Goal: Task Accomplishment & Management: Use online tool/utility

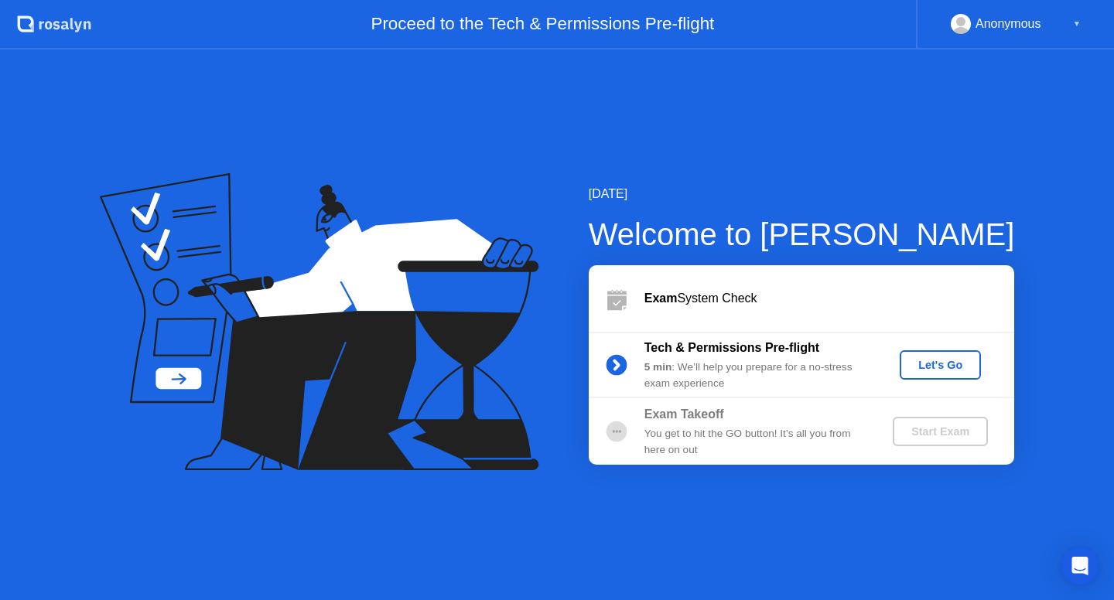
click at [935, 364] on div "Let's Go" at bounding box center [940, 365] width 69 height 12
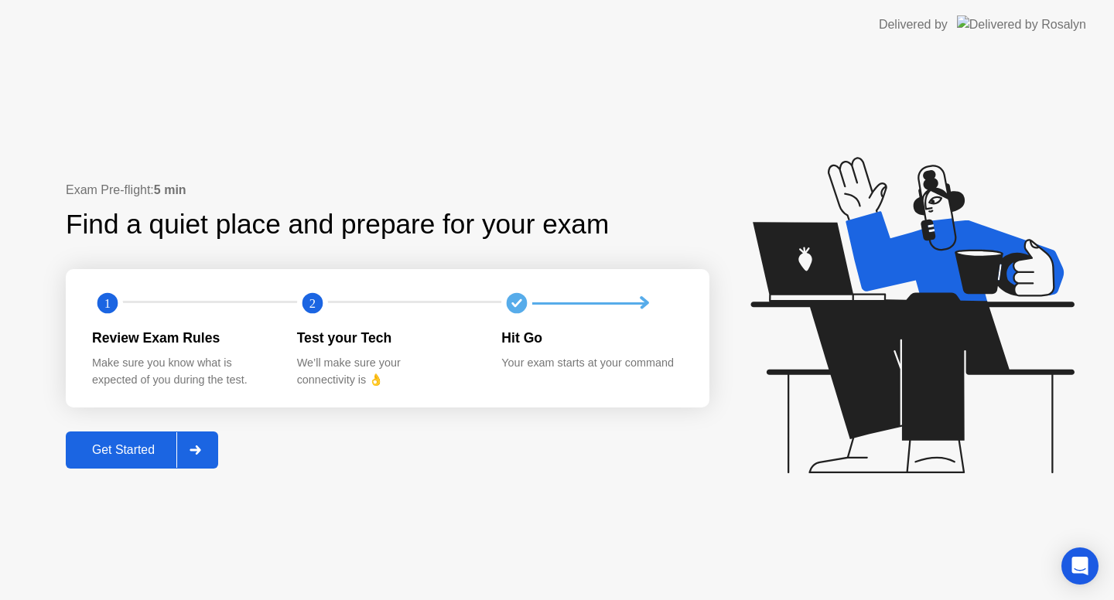
click at [143, 450] on div "Get Started" at bounding box center [123, 450] width 106 height 14
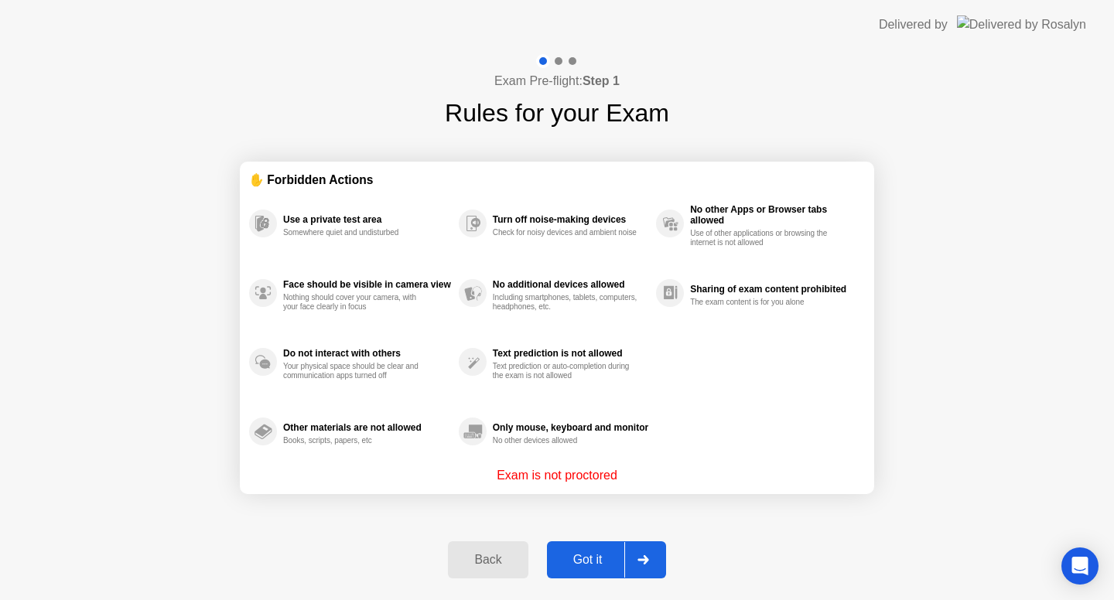
click at [602, 559] on div "Got it" at bounding box center [588, 560] width 73 height 14
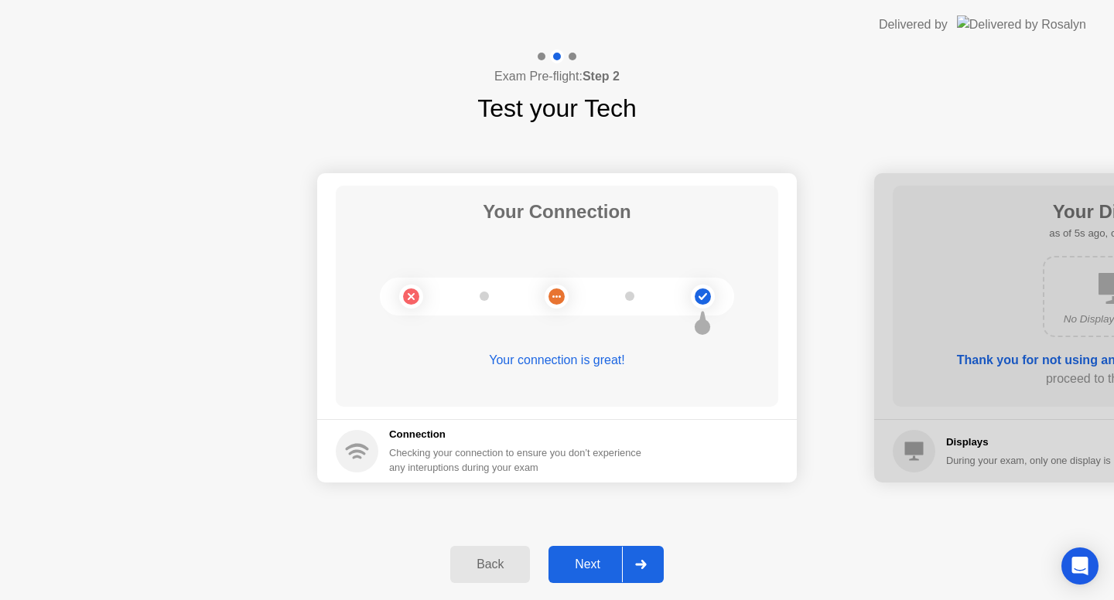
click at [606, 562] on div "Next" at bounding box center [587, 565] width 69 height 14
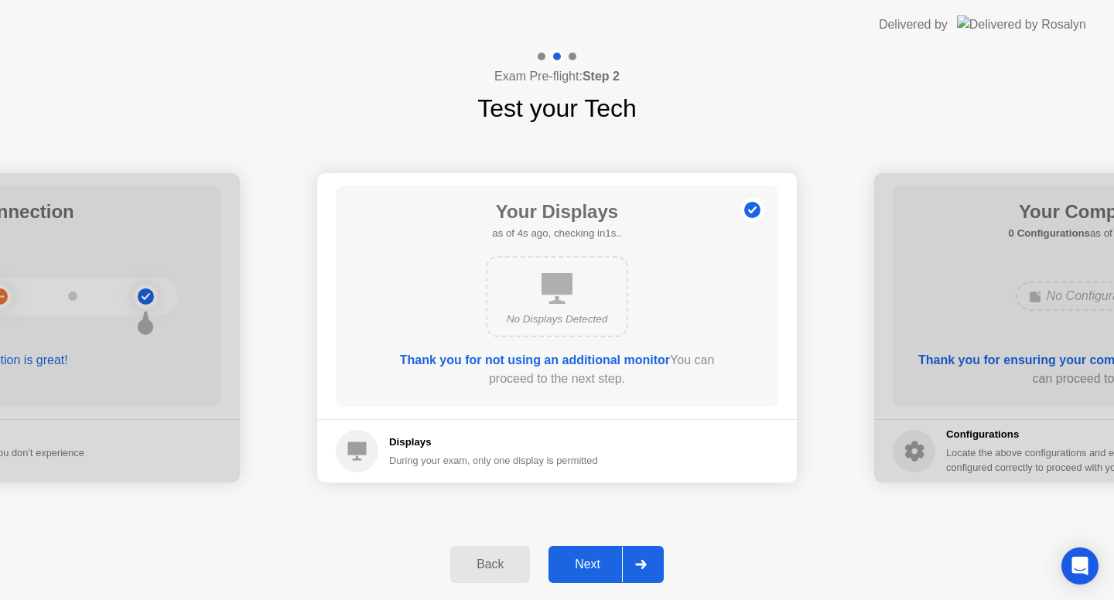
click at [593, 565] on div "Next" at bounding box center [587, 565] width 69 height 14
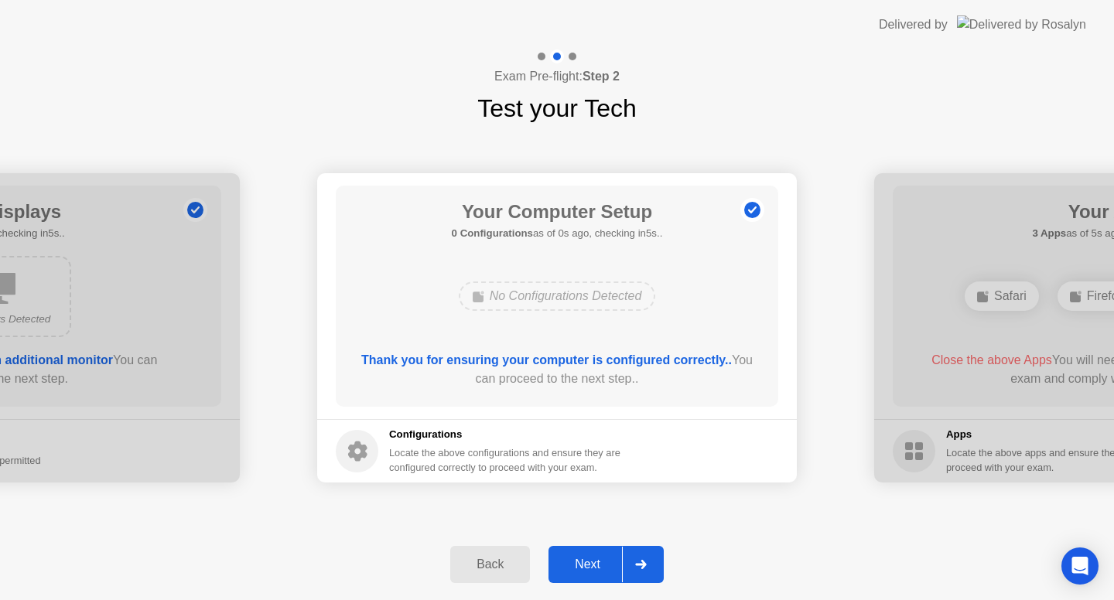
click at [597, 558] on div "Next" at bounding box center [587, 565] width 69 height 14
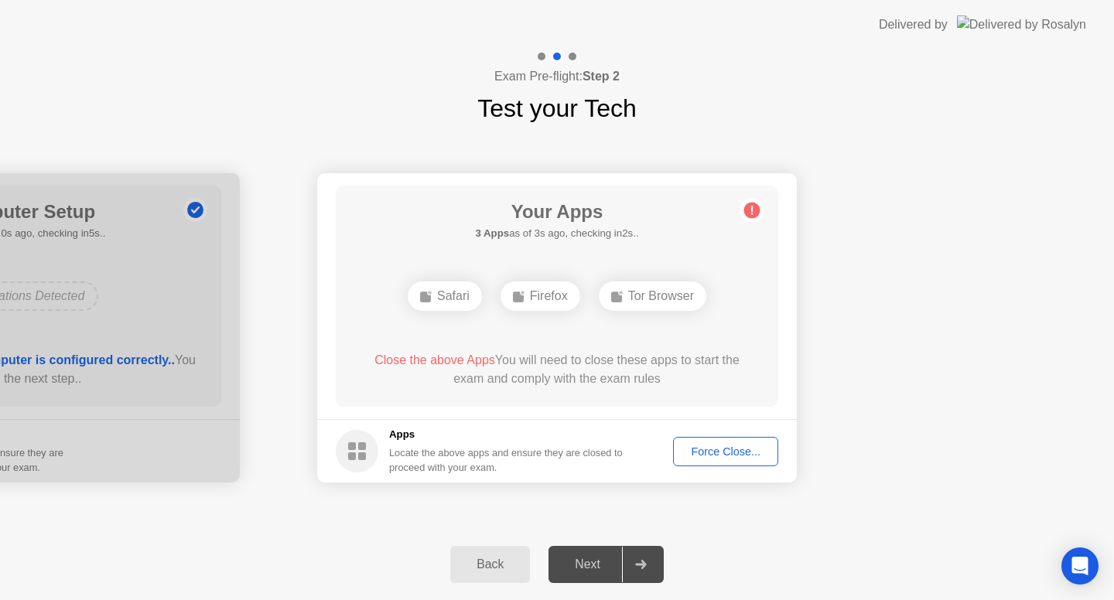
click at [748, 447] on div "Force Close..." at bounding box center [725, 452] width 94 height 12
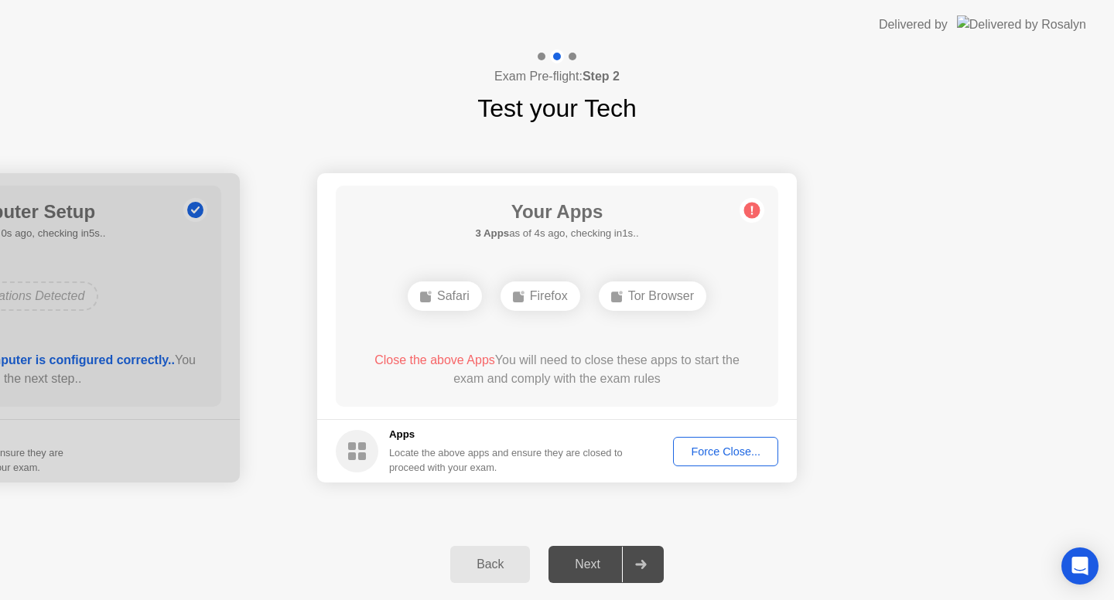
click at [739, 453] on div "Force Close..." at bounding box center [725, 452] width 94 height 12
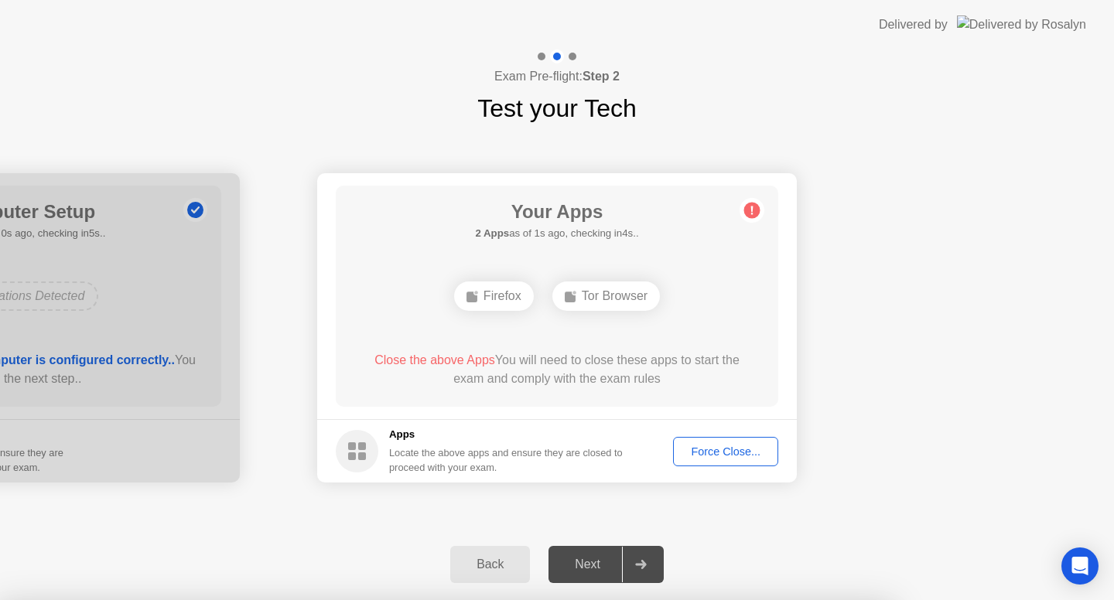
drag, startPoint x: 496, startPoint y: 328, endPoint x: 518, endPoint y: 340, distance: 24.9
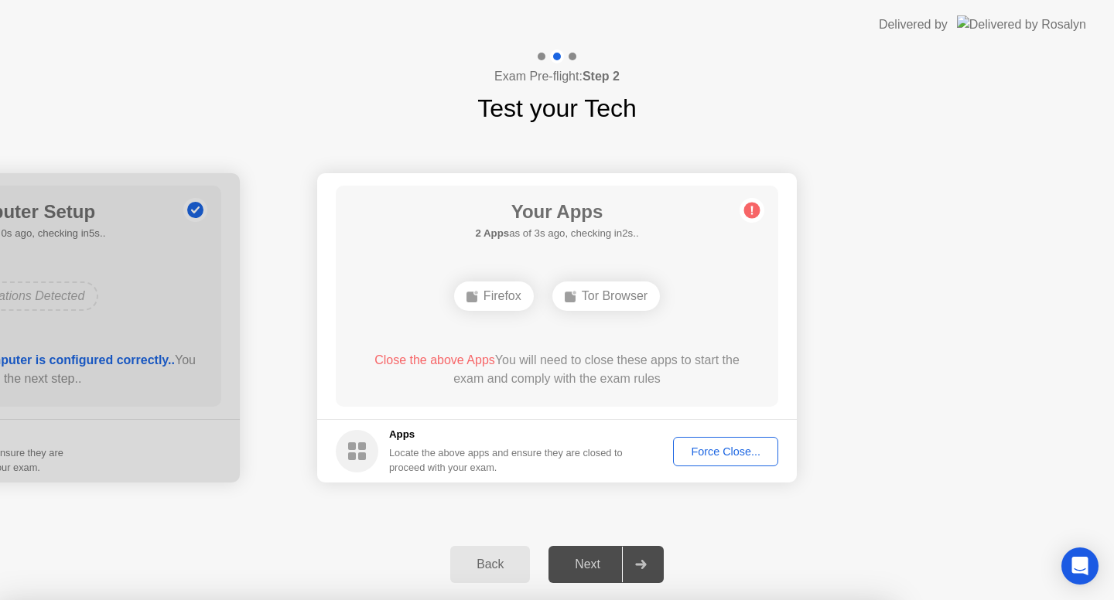
drag, startPoint x: 676, startPoint y: 202, endPoint x: 757, endPoint y: 239, distance: 88.6
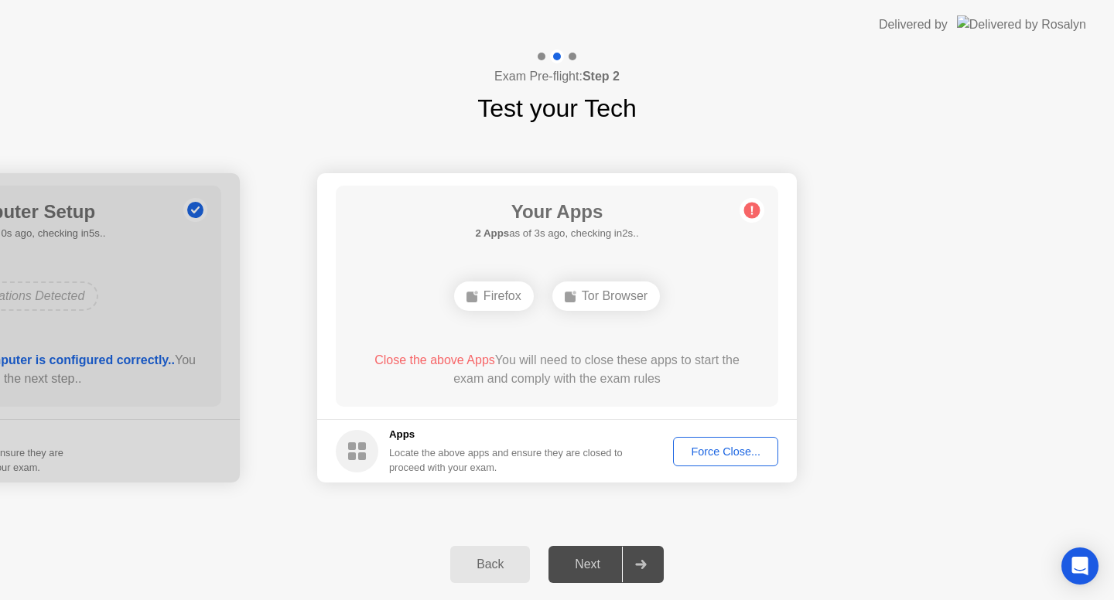
click at [748, 458] on div "Force Close..." at bounding box center [725, 452] width 94 height 12
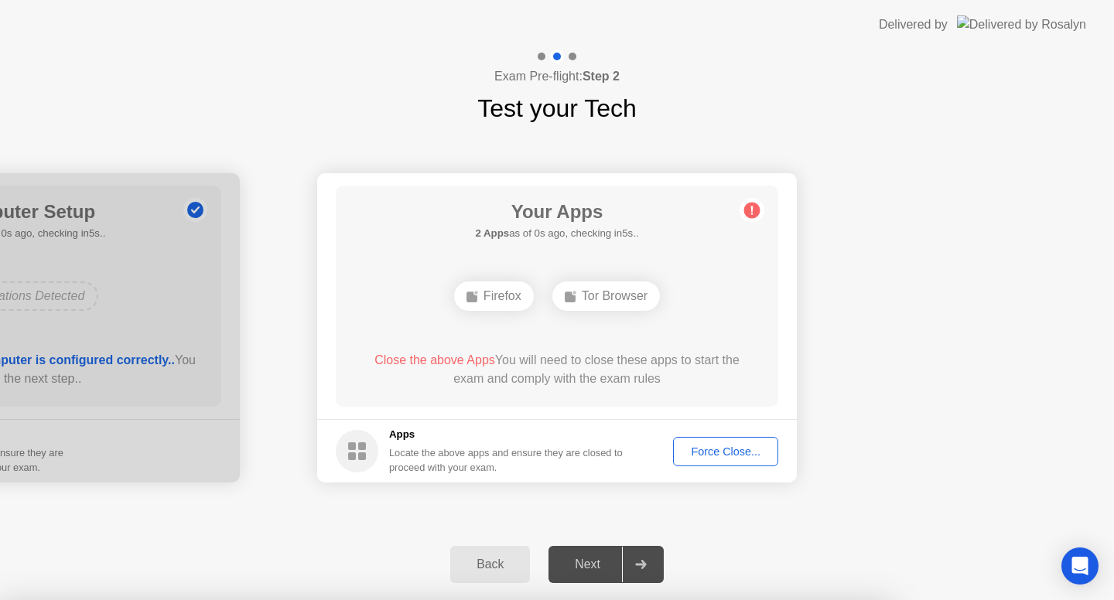
drag, startPoint x: 628, startPoint y: 399, endPoint x: 715, endPoint y: 413, distance: 87.8
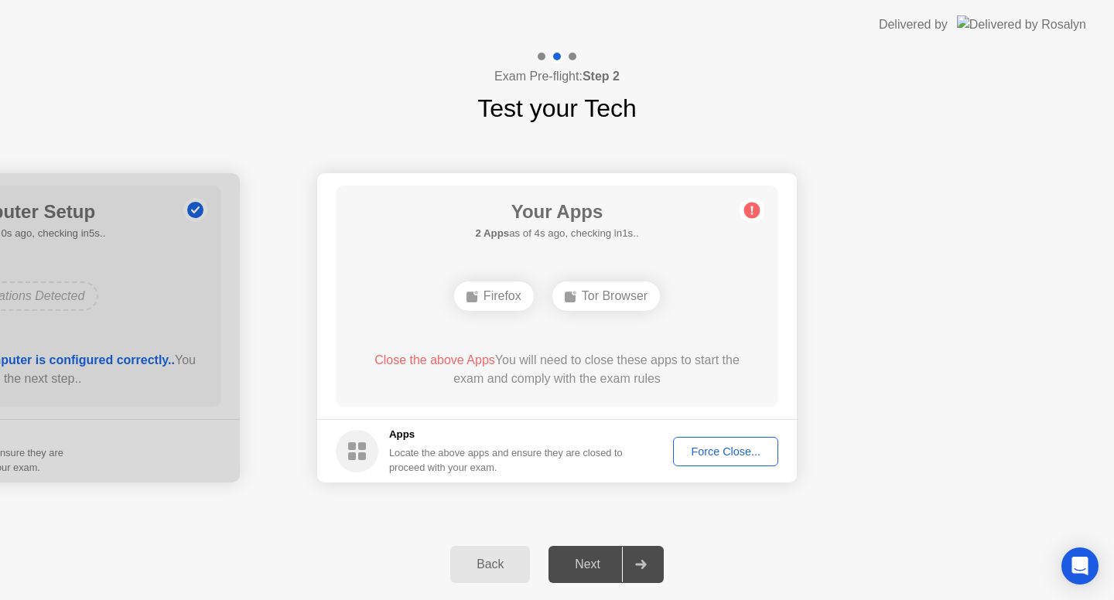
click at [737, 453] on div "Force Close..." at bounding box center [725, 452] width 94 height 12
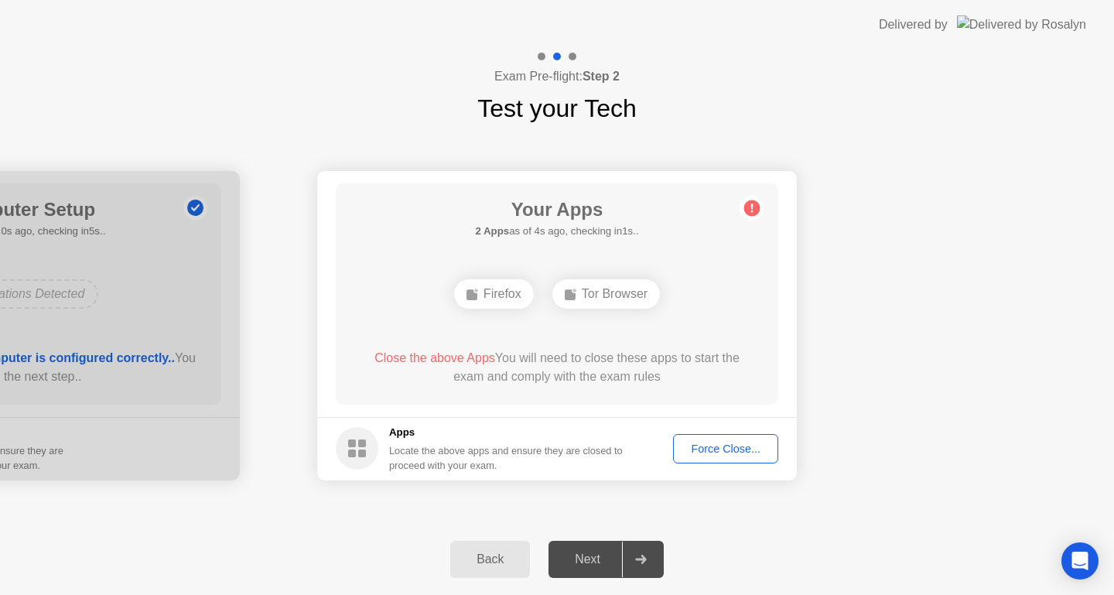
click at [754, 207] on circle at bounding box center [752, 208] width 16 height 16
click at [726, 455] on div "Force Close..." at bounding box center [725, 449] width 94 height 12
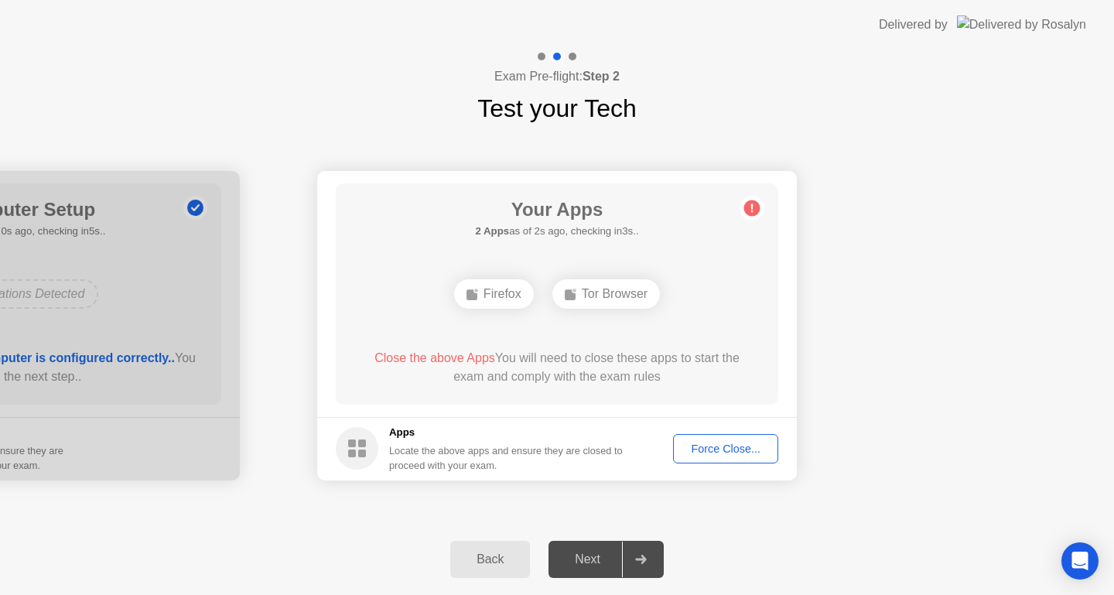
click at [742, 443] on div "Force Close..." at bounding box center [725, 449] width 94 height 12
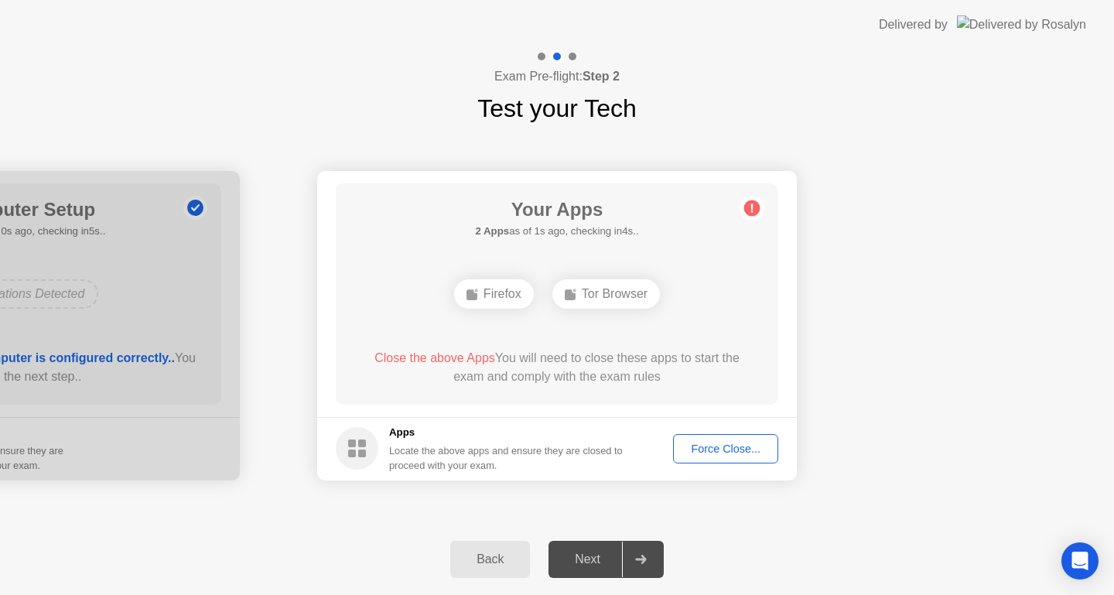
click at [746, 449] on div "Force Close..." at bounding box center [725, 449] width 94 height 12
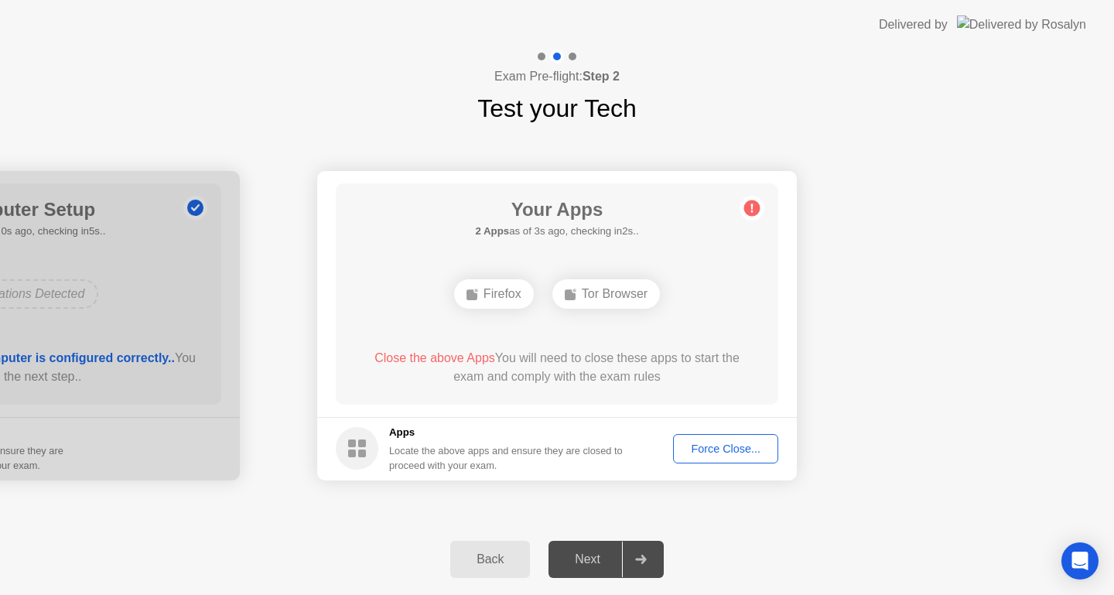
click at [733, 446] on div "Force Close..." at bounding box center [725, 449] width 94 height 12
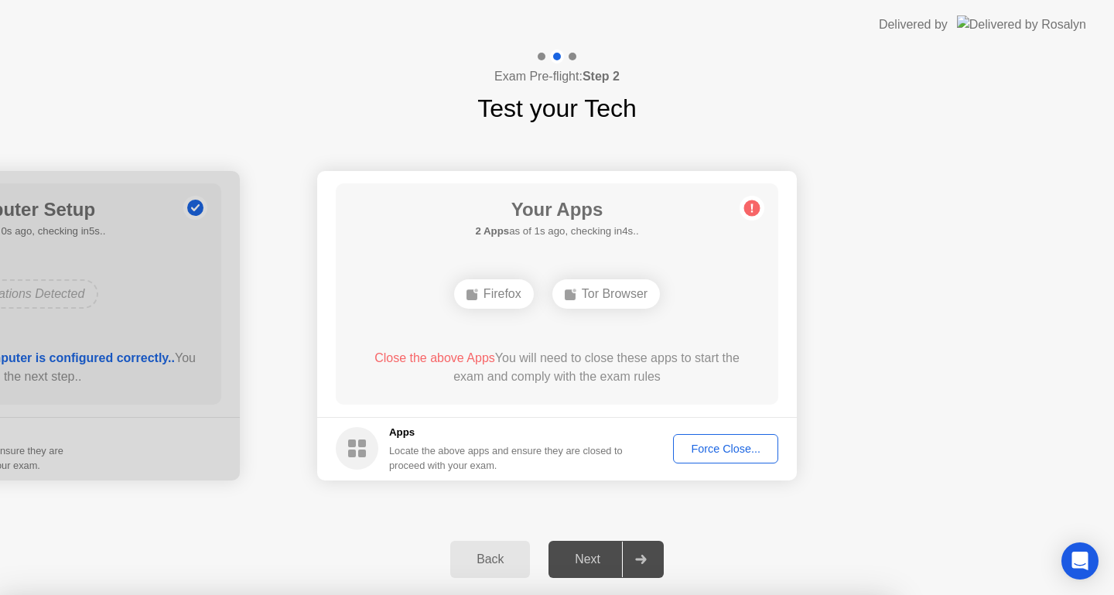
click at [860, 595] on div at bounding box center [557, 595] width 1114 height 0
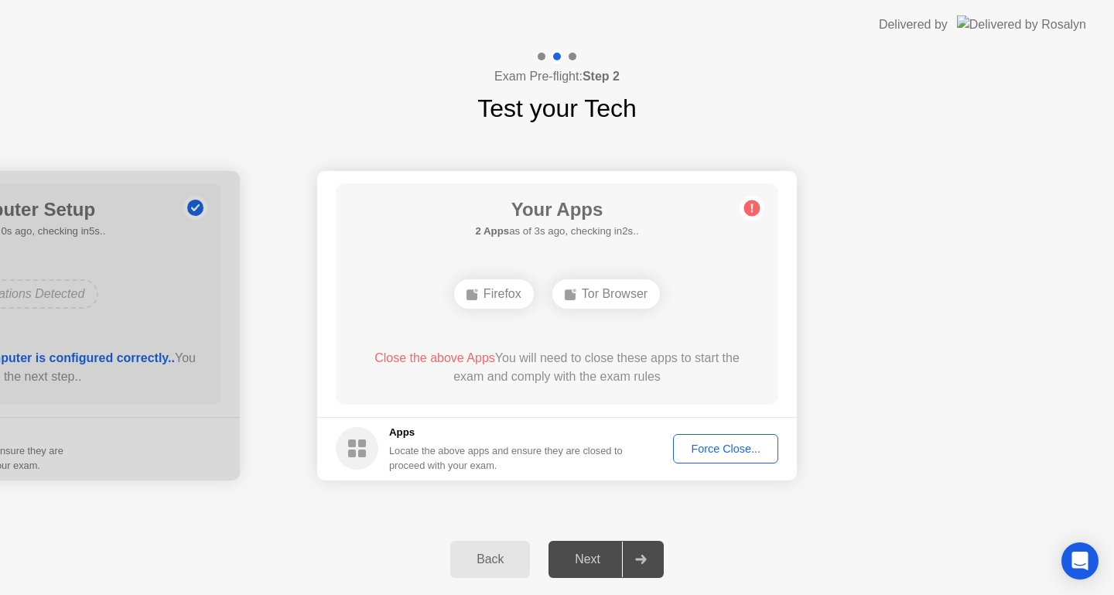
click at [600, 555] on div "Next" at bounding box center [587, 559] width 69 height 14
click at [726, 453] on div "Force Close..." at bounding box center [725, 449] width 94 height 12
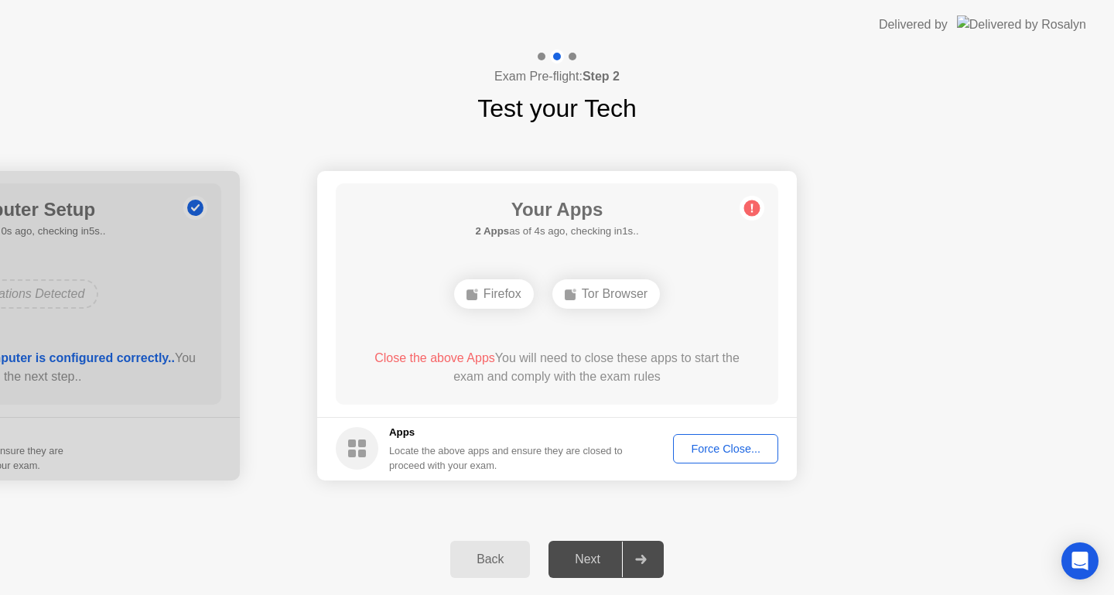
click at [740, 449] on div "Force Close..." at bounding box center [725, 449] width 94 height 12
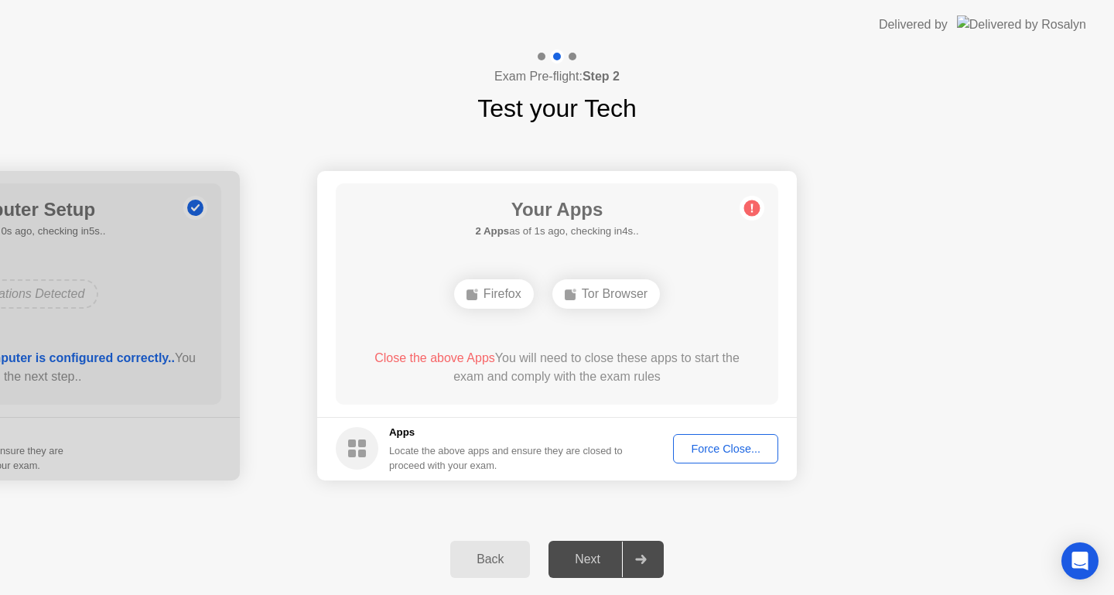
click at [350, 453] on rect at bounding box center [352, 453] width 8 height 8
click at [750, 205] on circle at bounding box center [752, 208] width 16 height 16
drag, startPoint x: 484, startPoint y: 292, endPoint x: 549, endPoint y: 303, distance: 65.3
click at [549, 303] on div "Firefox Tor Browser" at bounding box center [557, 294] width 354 height 42
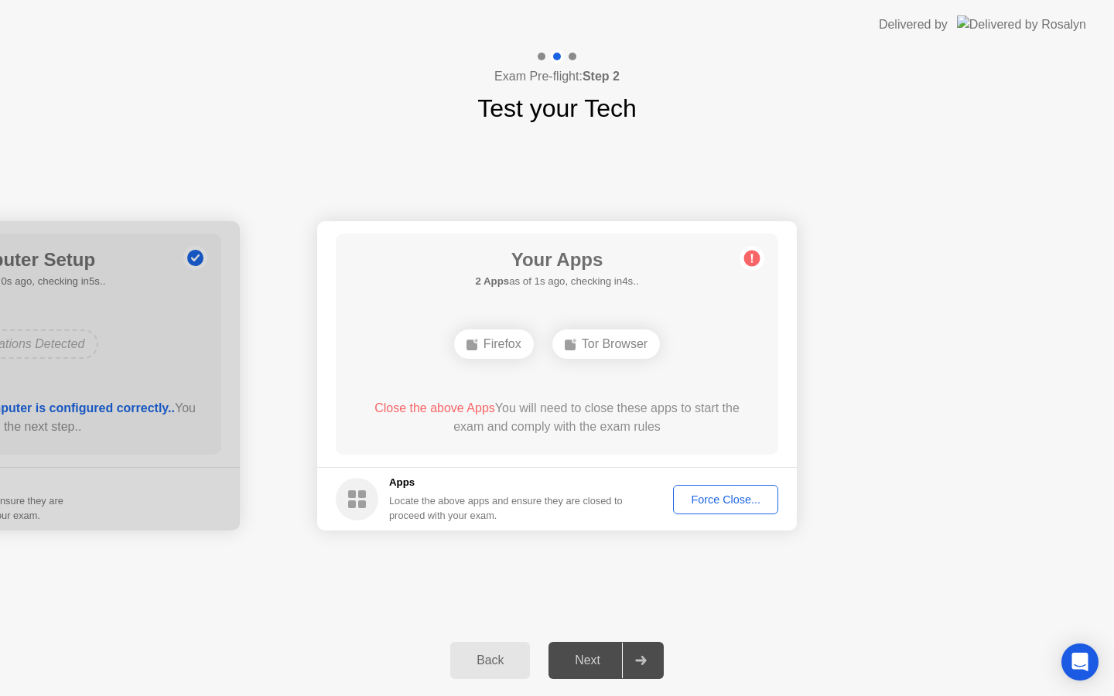
click at [651, 0] on header "Delivered by" at bounding box center [557, 25] width 1114 height 50
click at [716, 494] on div "Force Close..." at bounding box center [725, 500] width 94 height 12
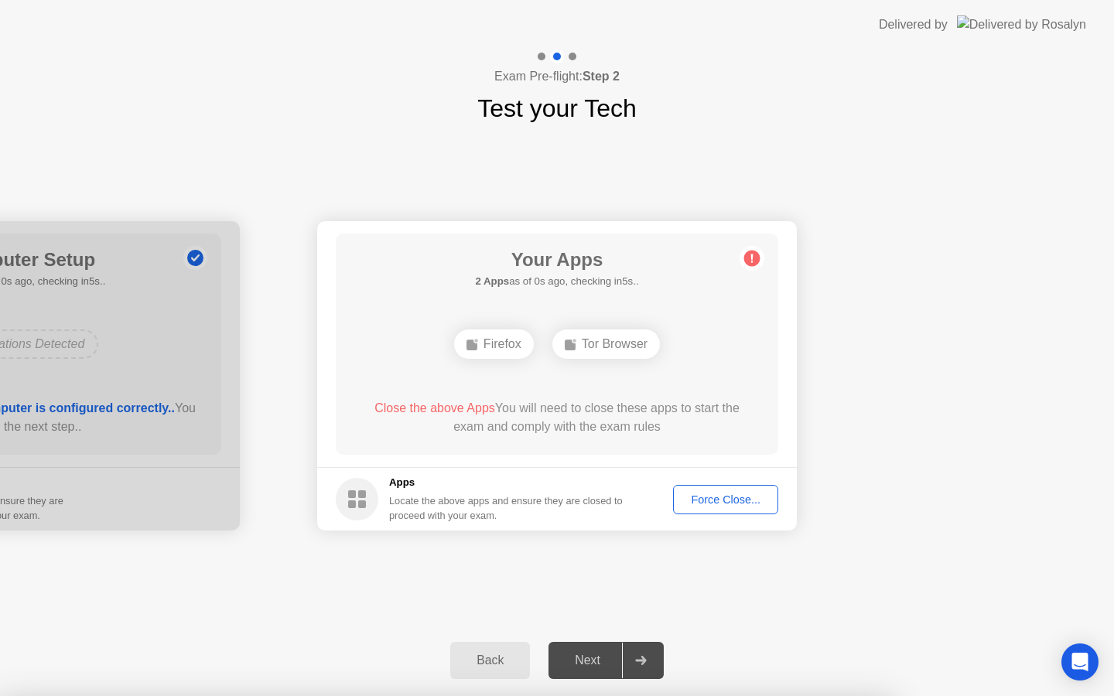
click at [735, 506] on div "Force Close..." at bounding box center [725, 500] width 94 height 12
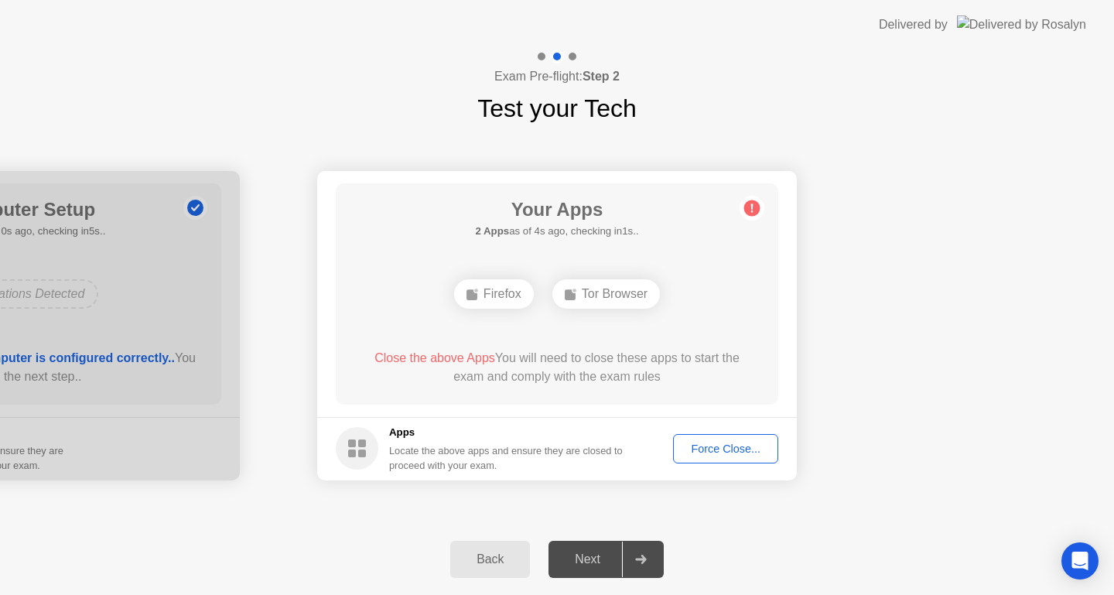
click at [738, 447] on div "Force Close..." at bounding box center [725, 449] width 94 height 12
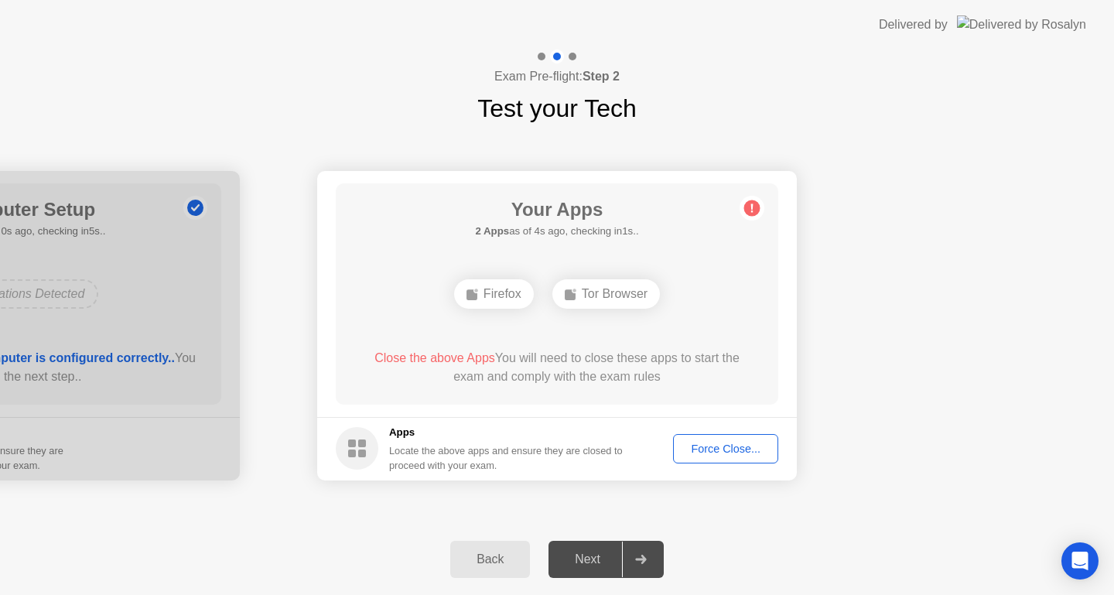
click at [747, 450] on div "Force Close..." at bounding box center [725, 449] width 94 height 12
